Goal: Submit feedback/report problem

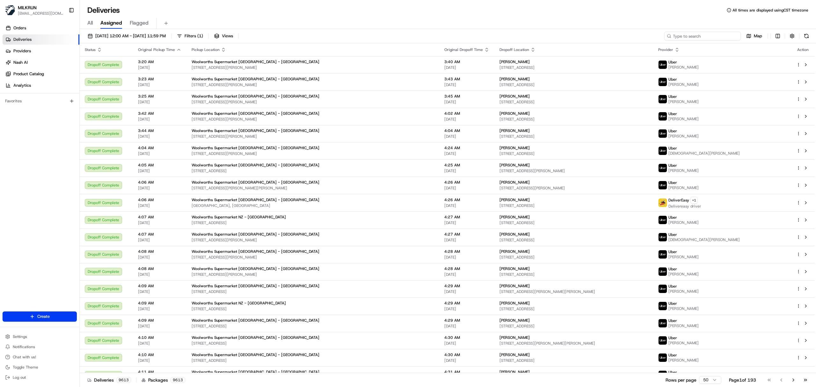
click at [714, 34] on input at bounding box center [702, 36] width 76 height 9
paste input "[PERSON_NAME]"
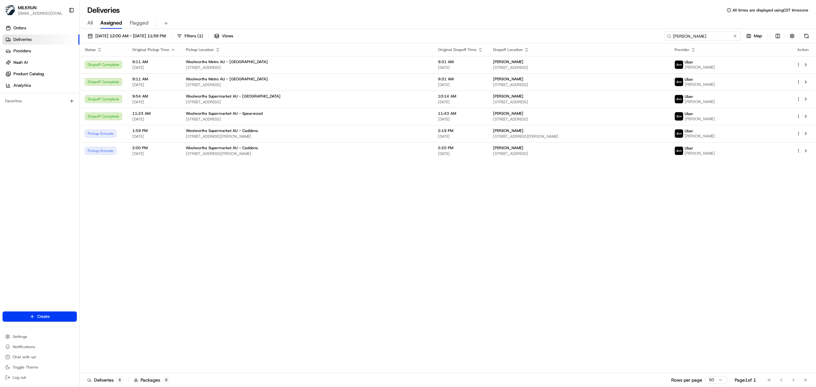
type input "[PERSON_NAME]"
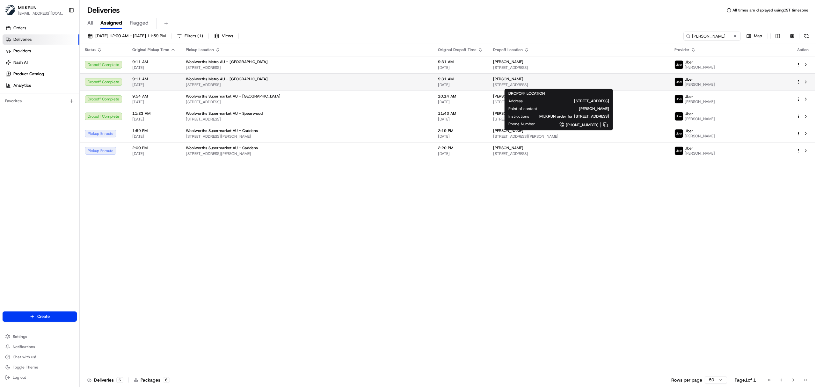
click at [537, 84] on span "[STREET_ADDRESS]" at bounding box center [578, 84] width 171 height 5
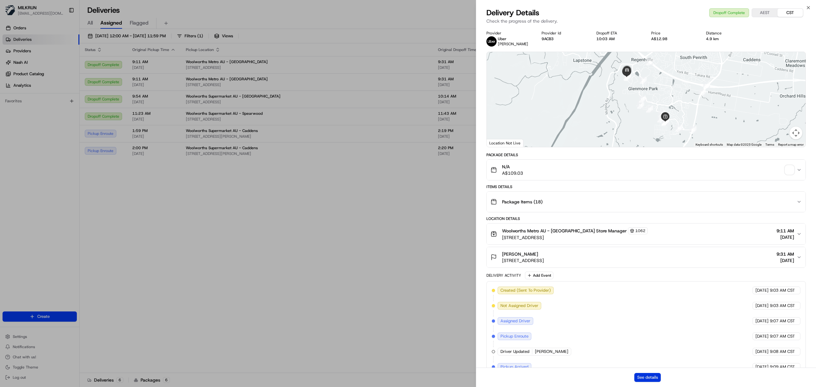
click at [644, 375] on button "See details" at bounding box center [647, 377] width 26 height 9
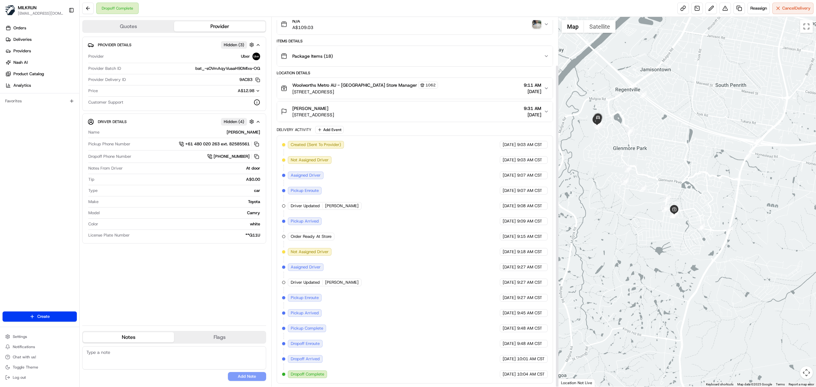
scroll to position [55, 0]
click at [724, 9] on button at bounding box center [724, 8] width 11 height 11
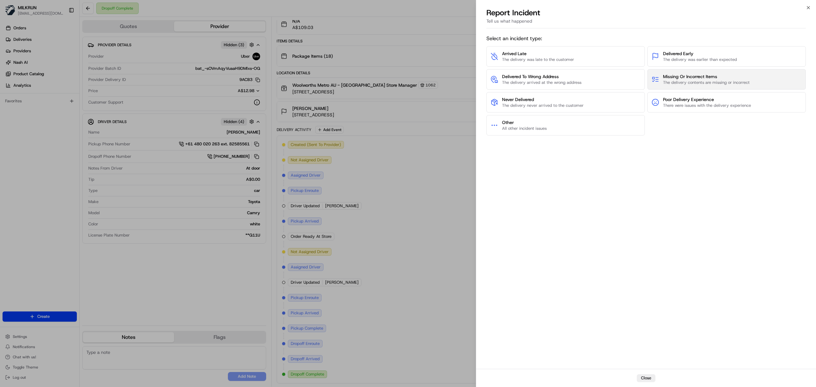
click at [691, 80] on span "The delivery contents are missing or incorrect" at bounding box center [706, 83] width 87 height 6
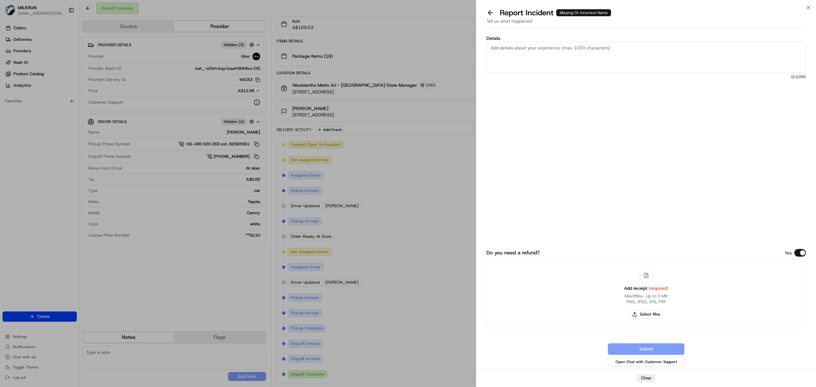
click at [556, 68] on textarea "Details" at bounding box center [645, 57] width 319 height 31
type textarea "Customer is missing some bags - frozen goods This was reported already as mixed…"
click at [756, 148] on div "Details Customer is missing some bags - frozen goods This was reported already …" at bounding box center [645, 102] width 319 height 133
click at [651, 316] on button "Select files" at bounding box center [646, 314] width 34 height 9
type input "C:\fakepath\[PERSON_NAME].pdf"
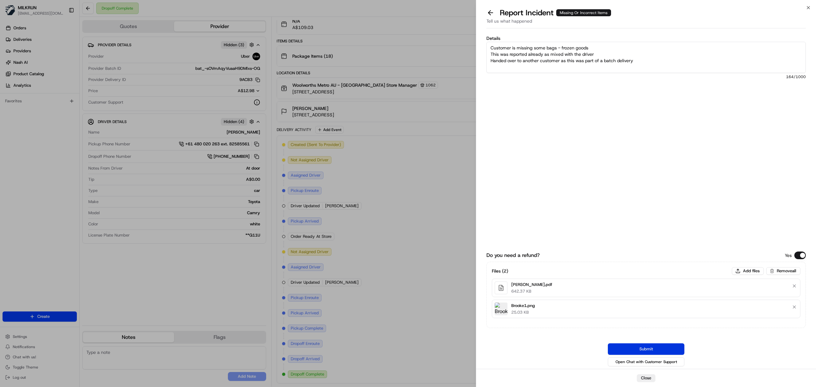
click at [651, 348] on button "Submit" at bounding box center [646, 348] width 76 height 11
